Goal: Task Accomplishment & Management: Complete application form

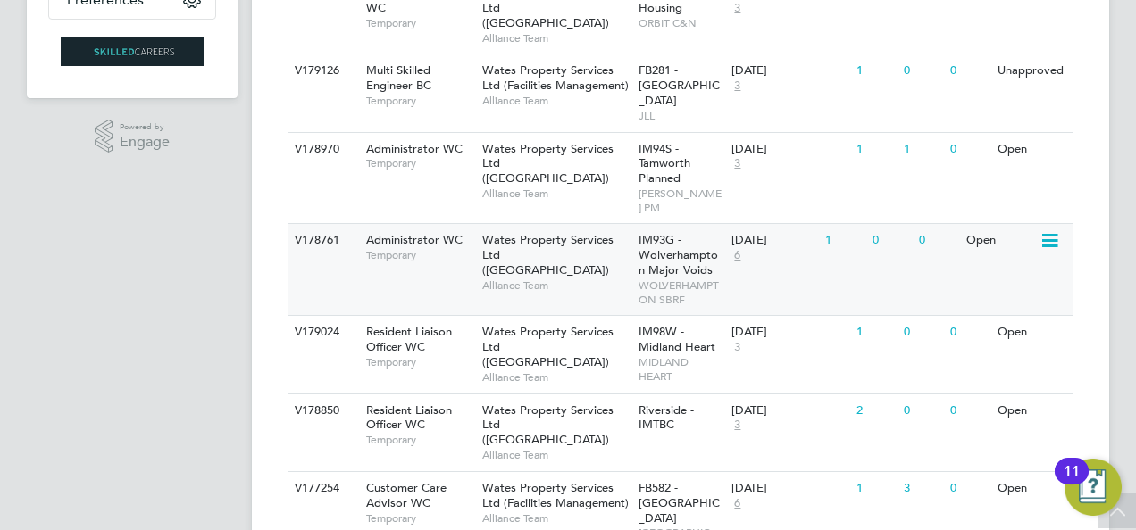
scroll to position [527, 0]
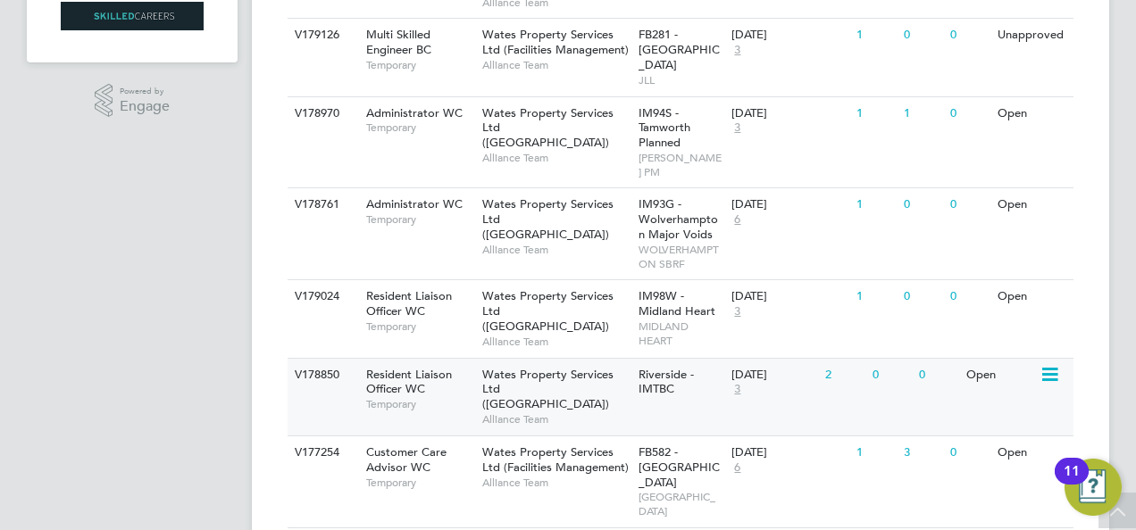
click at [984, 359] on div "Open" at bounding box center [1000, 375] width 78 height 33
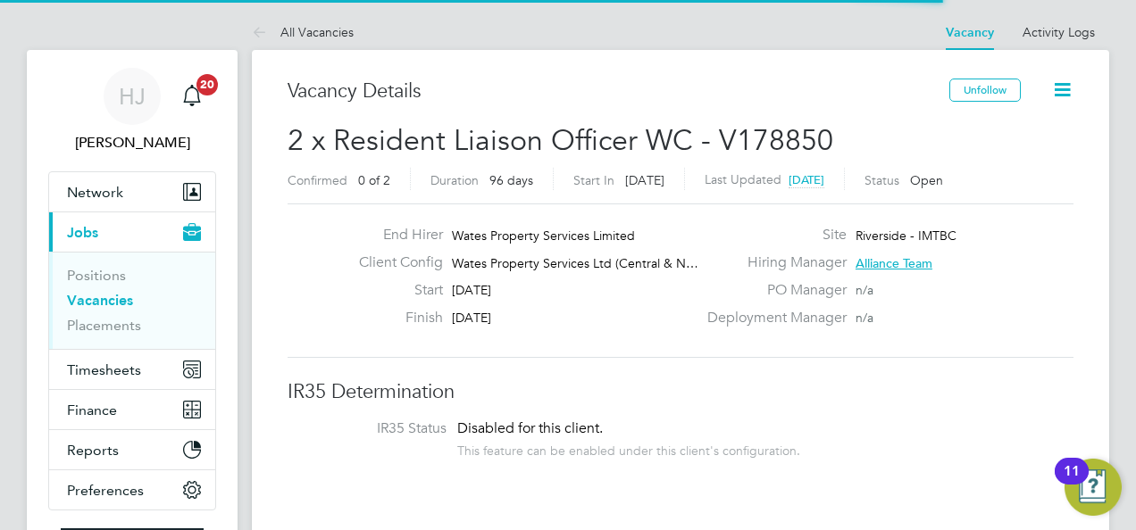
click at [754, 352] on div "End Hirer Wates Property Services Limited Client Config Wates Property Services…" at bounding box center [680, 281] width 786 height 154
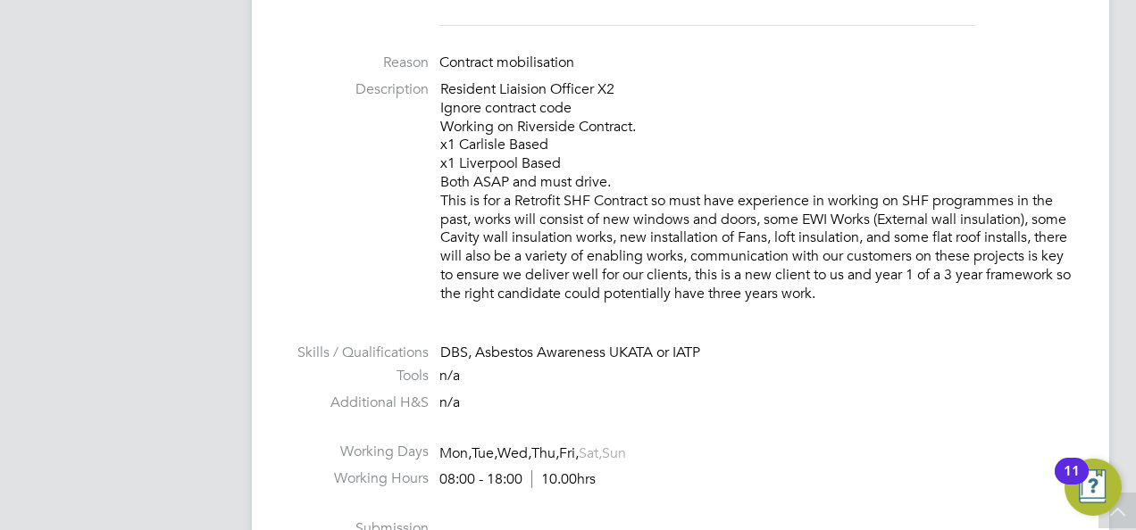
scroll to position [714, 0]
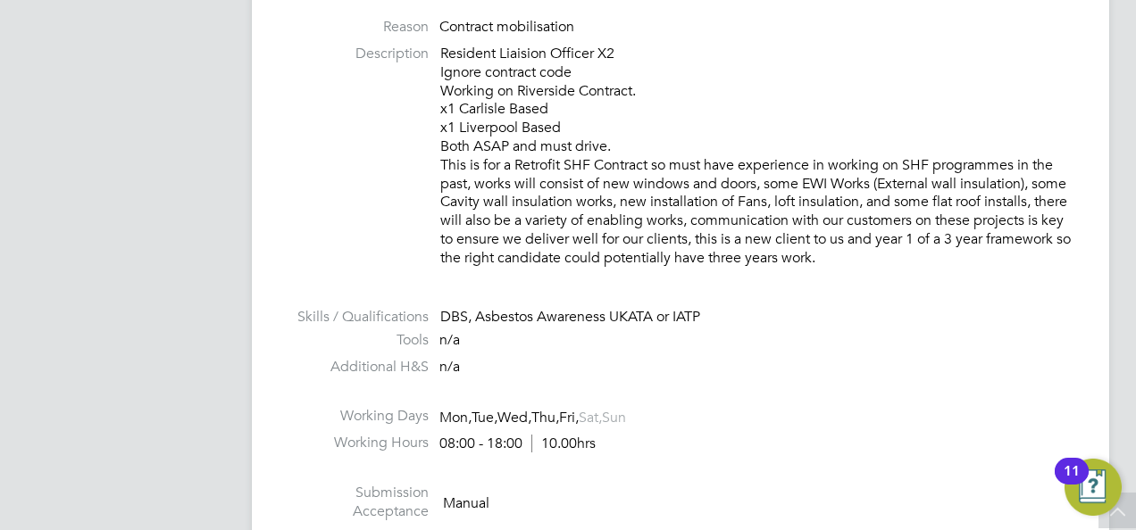
click at [502, 108] on p "Resident Liaision Officer X2 Ignore contract code Working on Riverside Contract…" at bounding box center [756, 156] width 633 height 223
drag, startPoint x: 503, startPoint y: 109, endPoint x: 468, endPoint y: 110, distance: 35.7
click at [468, 110] on p "Resident Liaision Officer X2 Ignore contract code Working on Riverside Contract…" at bounding box center [756, 156] width 633 height 223
click at [503, 293] on li at bounding box center [680, 297] width 786 height 23
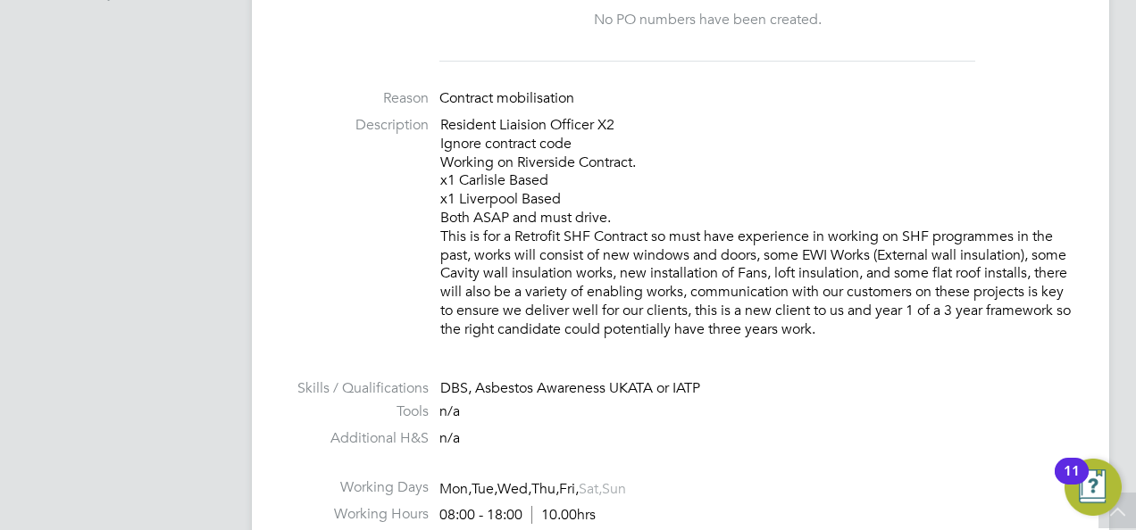
scroll to position [607, 0]
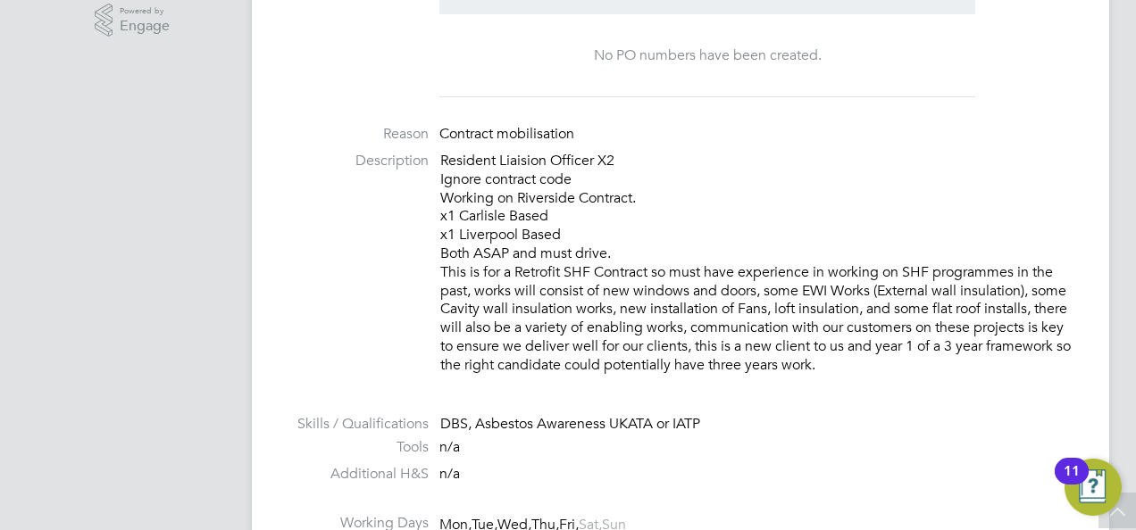
click at [650, 402] on li at bounding box center [680, 404] width 786 height 23
click at [402, 241] on li "Description Resident Liaision Officer X2 Ignore contract code Working on Rivers…" at bounding box center [680, 272] width 786 height 241
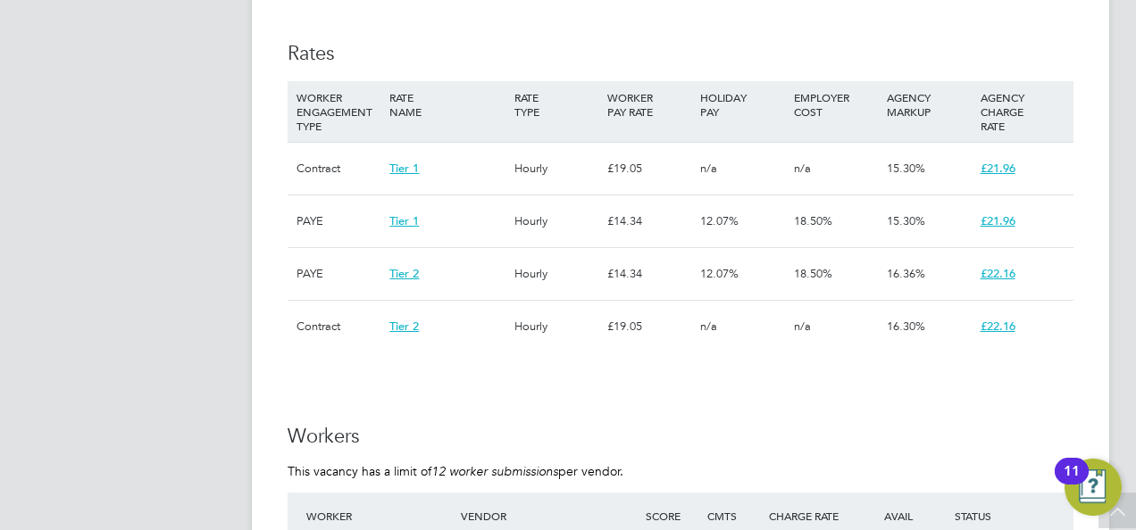
scroll to position [1321, 0]
click at [595, 437] on h3 "Workers" at bounding box center [680, 439] width 786 height 26
click at [595, 429] on h3 "Workers" at bounding box center [680, 439] width 786 height 26
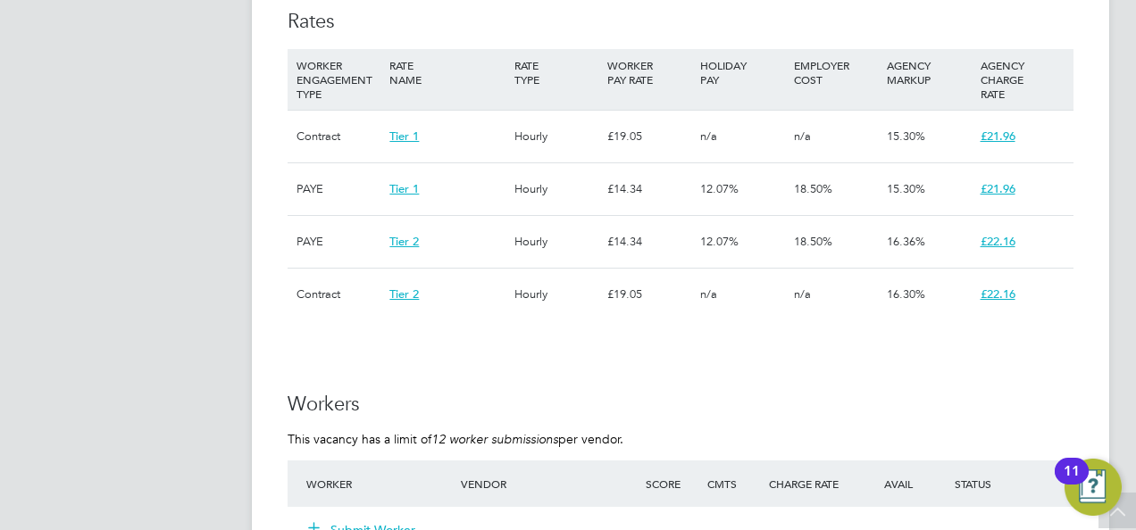
scroll to position [1357, 0]
click at [459, 362] on div "IR35 Determination IR35 Status Disabled for this client. This feature can be en…" at bounding box center [680, 309] width 786 height 2575
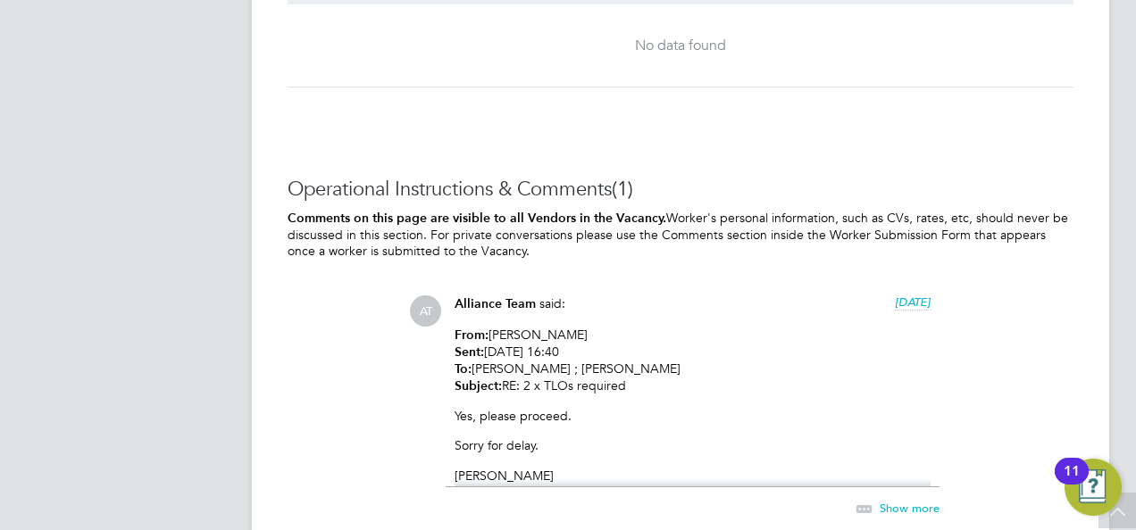
scroll to position [2214, 0]
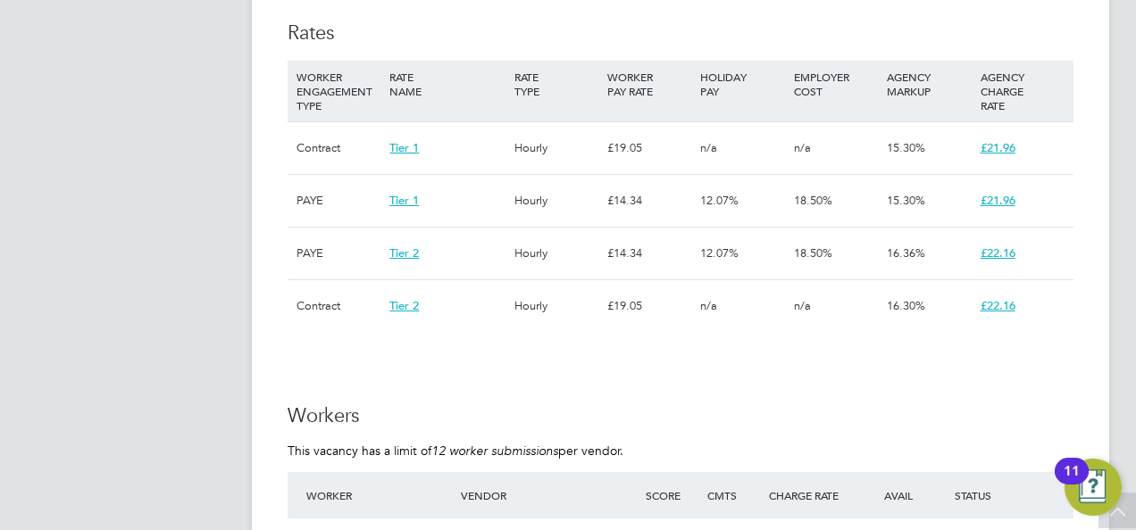
scroll to position [1342, 0]
drag, startPoint x: 586, startPoint y: 130, endPoint x: 1018, endPoint y: 146, distance: 432.4
click at [1018, 146] on div "Contract Tier 1 Hourly £19.05 n/a n/a 15.30% £21.96" at bounding box center [680, 149] width 786 height 53
click at [1018, 146] on div "£21.96" at bounding box center [1022, 150] width 93 height 52
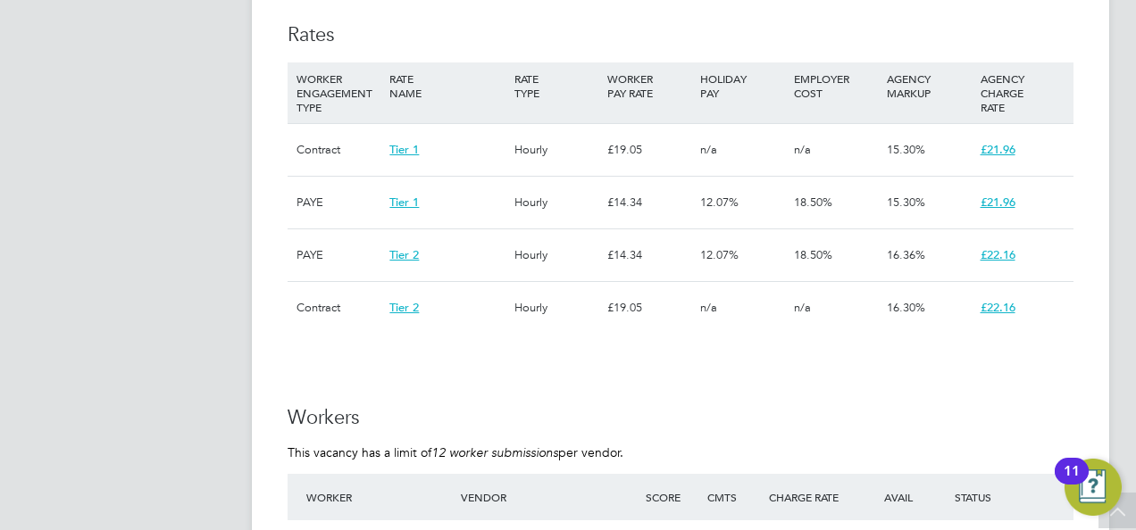
click at [889, 46] on div "IR35 Determination IR35 Status Disabled for this client. This feature can be en…" at bounding box center [680, 325] width 786 height 2575
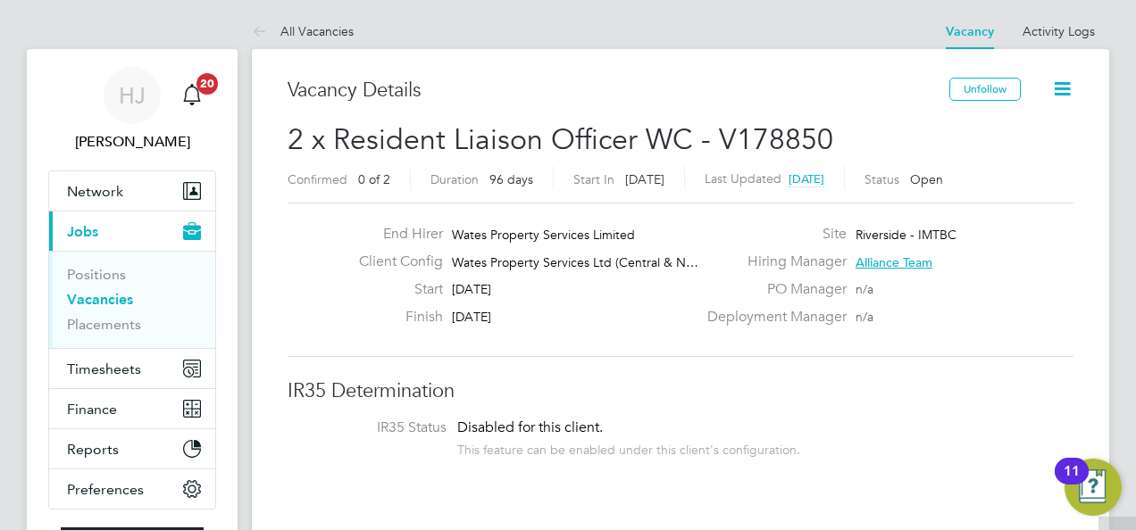
scroll to position [0, 0]
click at [534, 427] on span "Disabled for this client." at bounding box center [530, 429] width 146 height 18
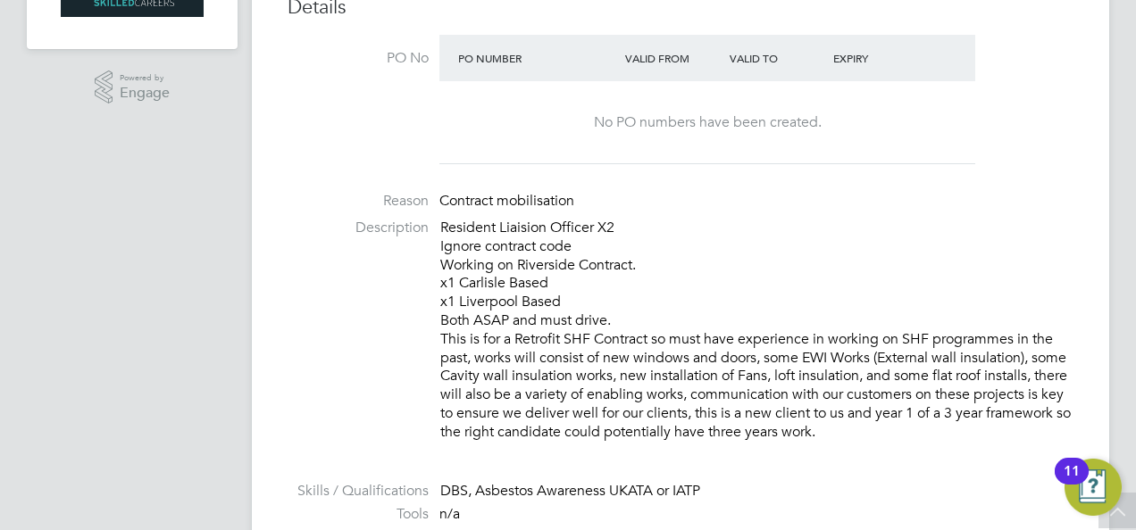
scroll to position [536, 0]
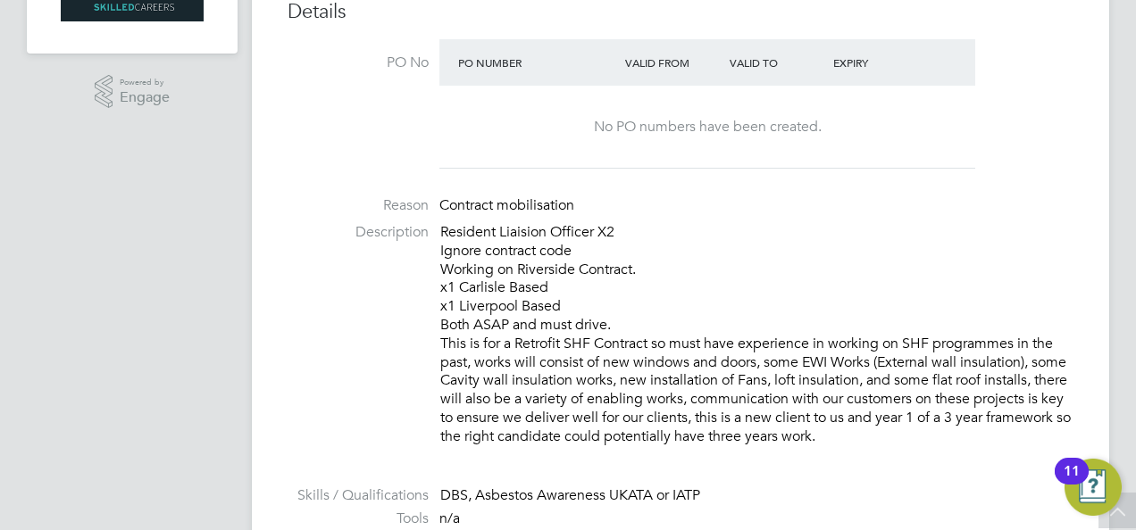
click at [718, 393] on p "Resident Liaision Officer X2 Ignore contract code Working on Riverside Contract…" at bounding box center [756, 334] width 633 height 223
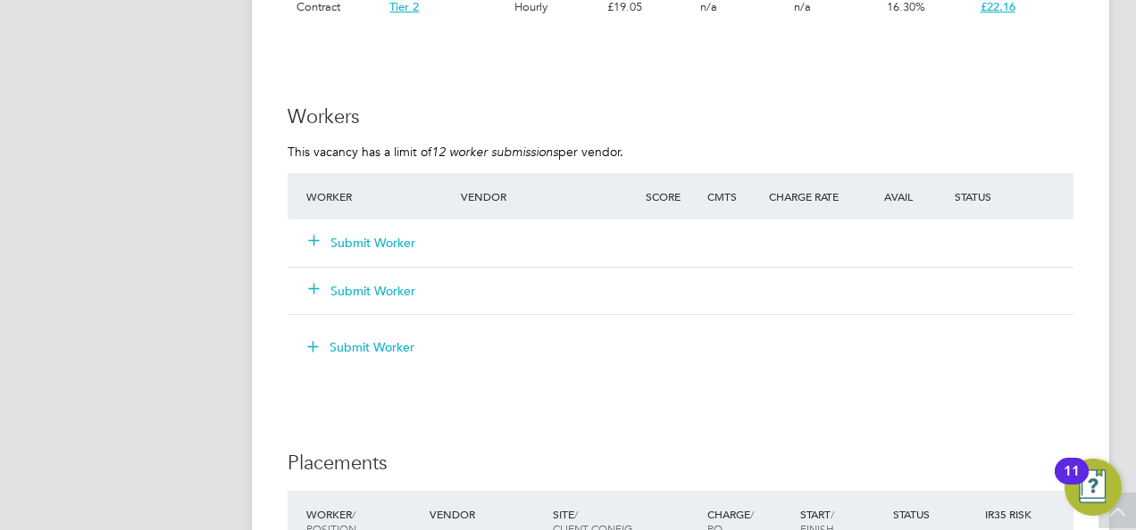
scroll to position [1678, 0]
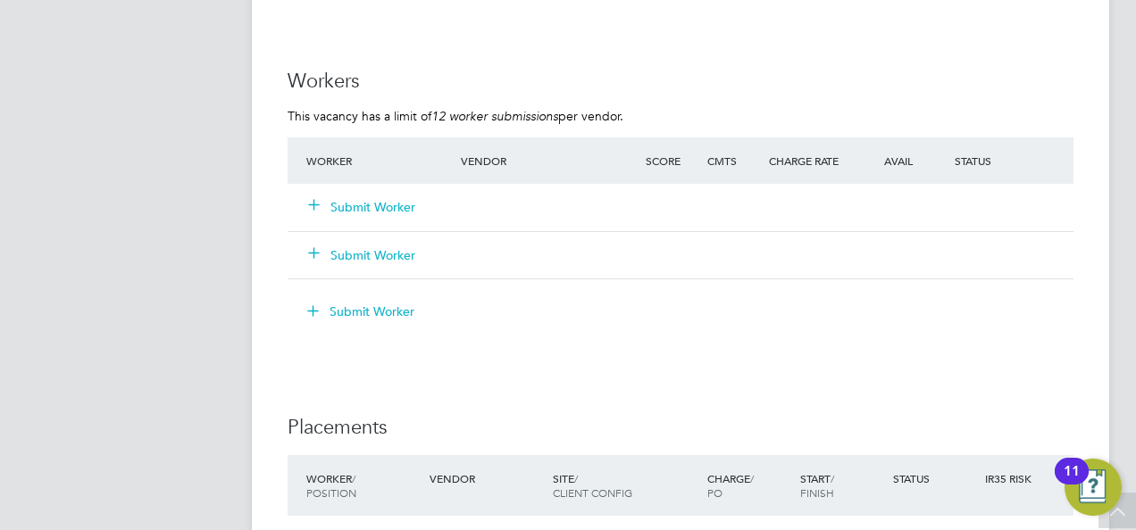
click at [389, 212] on button "Submit Worker" at bounding box center [362, 207] width 107 height 18
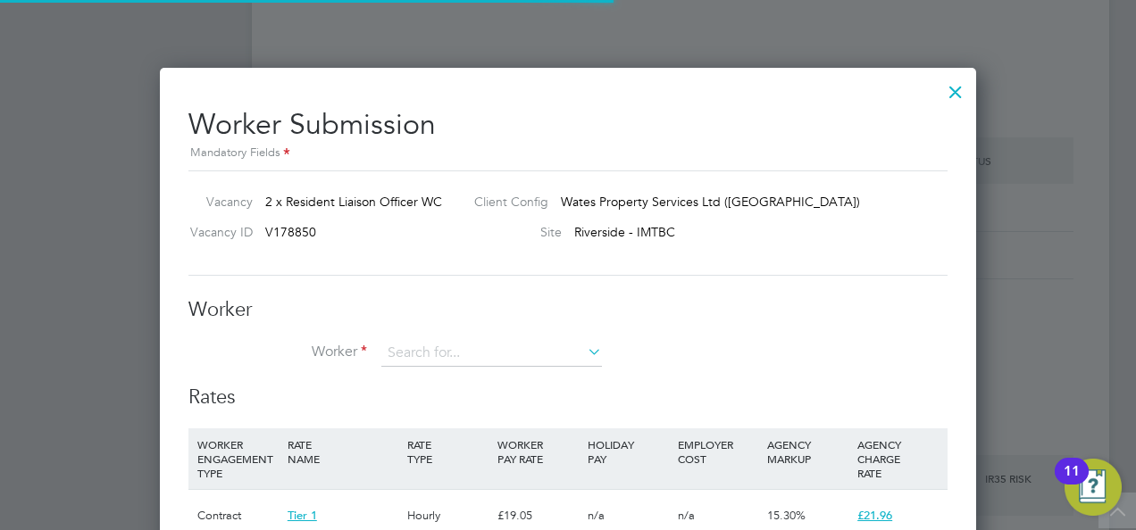
scroll to position [53, 121]
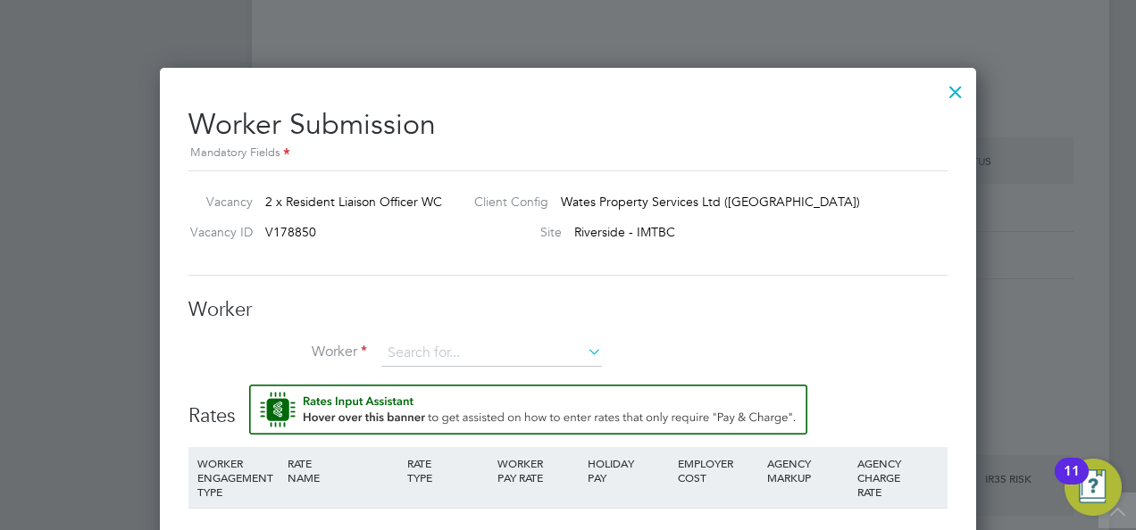
click at [959, 82] on div at bounding box center [955, 87] width 32 height 32
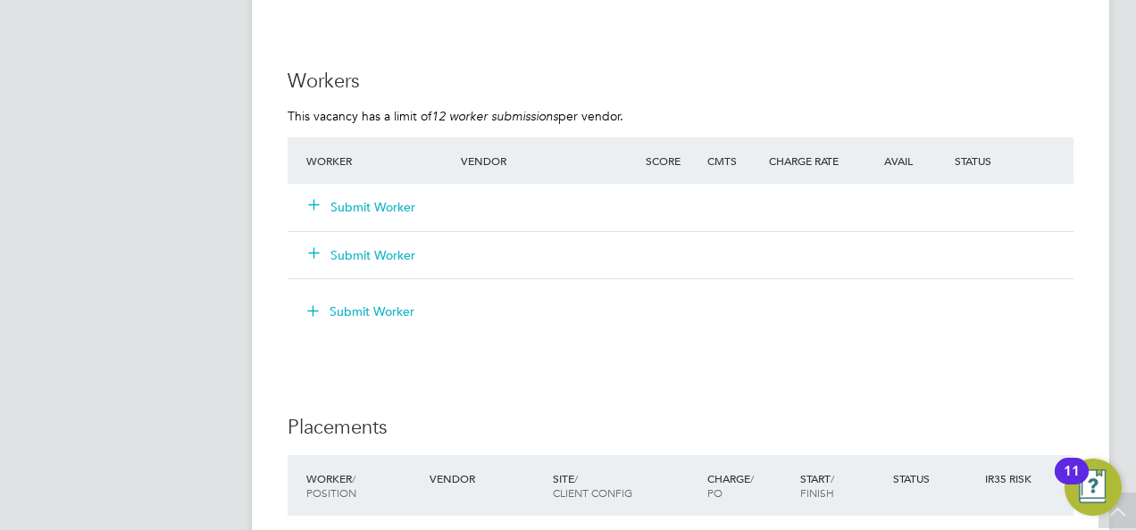
click at [389, 210] on button "Submit Worker" at bounding box center [362, 207] width 107 height 18
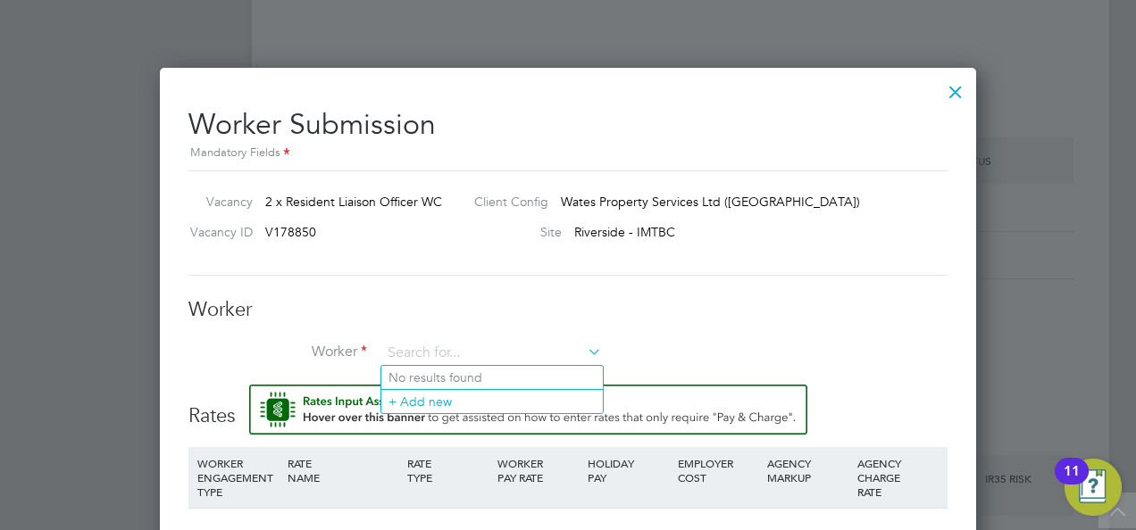
click at [950, 91] on div at bounding box center [955, 87] width 32 height 32
